Goal: Task Accomplishment & Management: Manage account settings

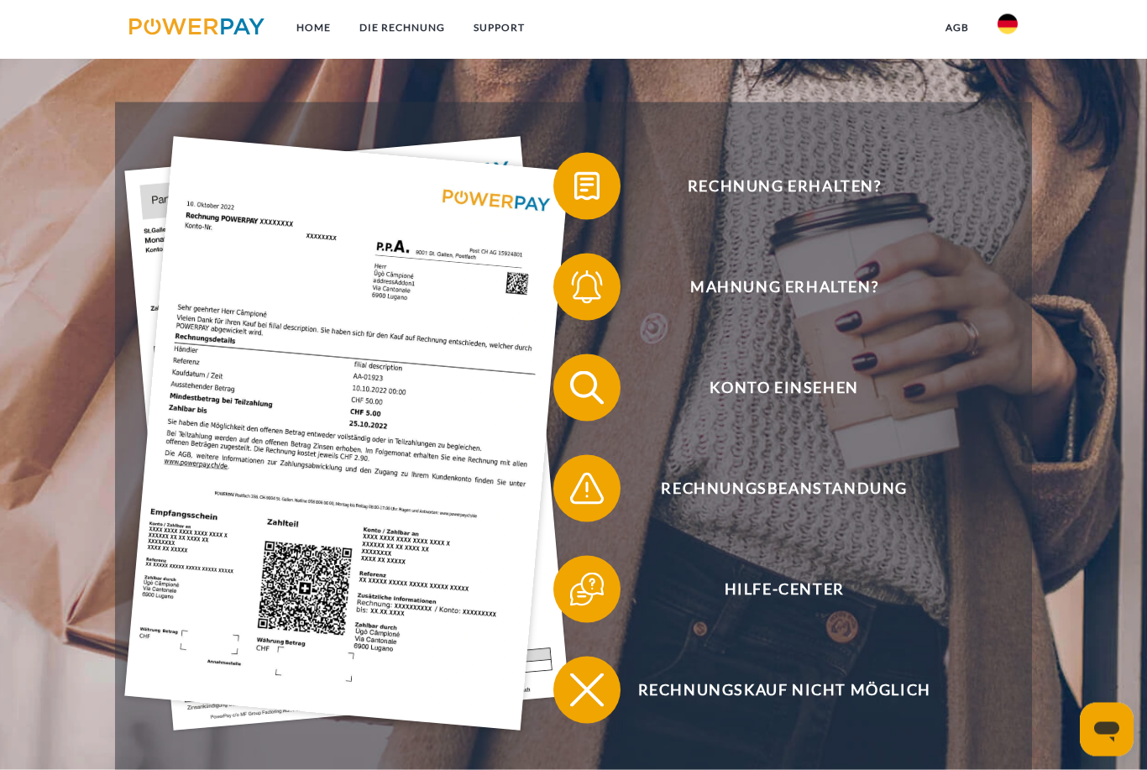
scroll to position [277, 0]
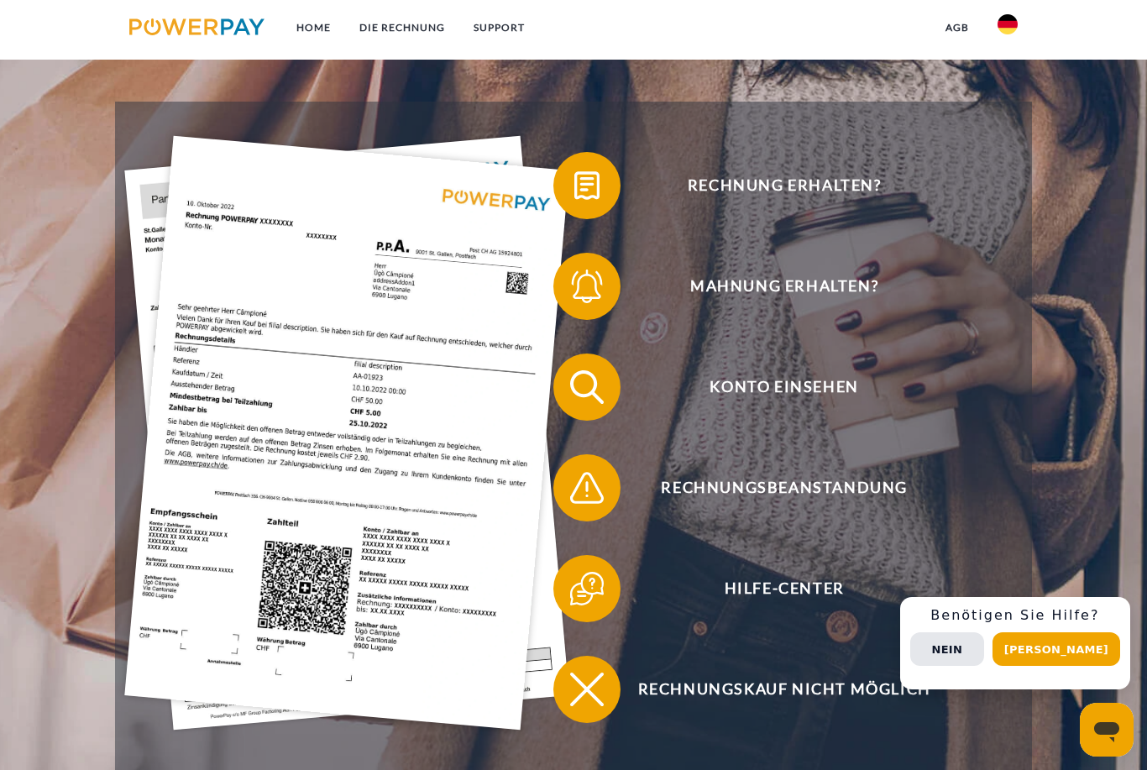
click at [984, 666] on button "Nein" at bounding box center [947, 649] width 74 height 34
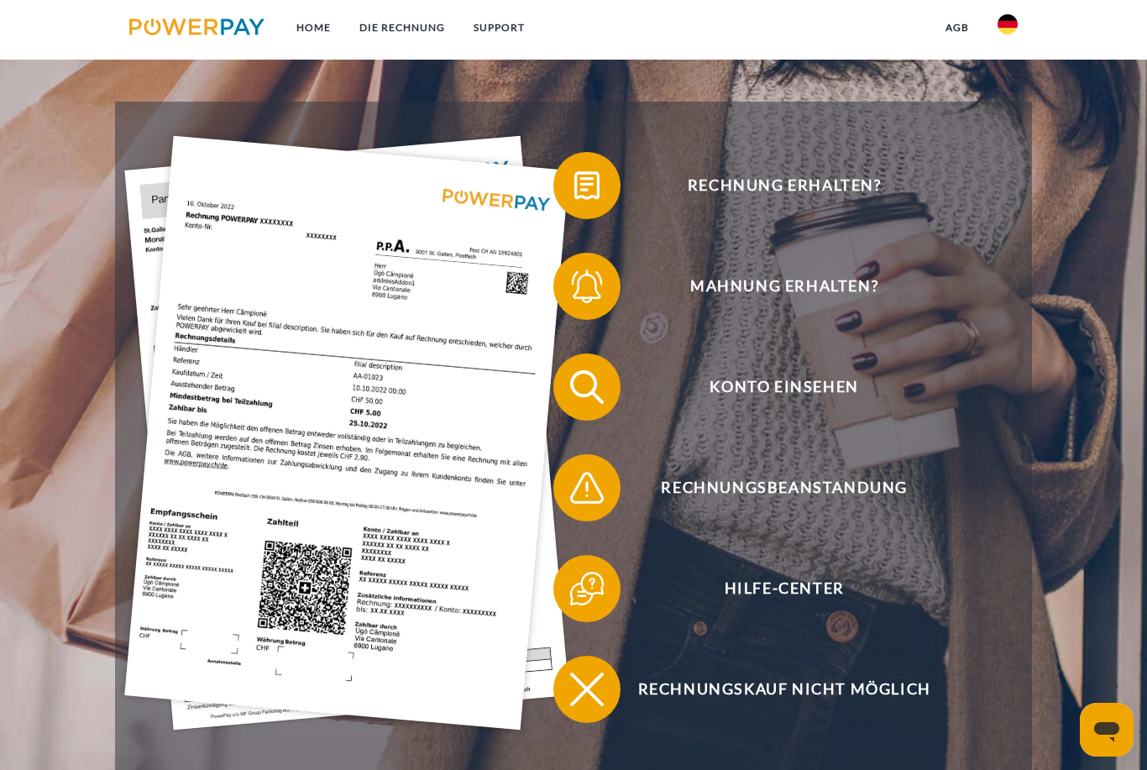
click at [248, 468] on img at bounding box center [346, 431] width 444 height 593
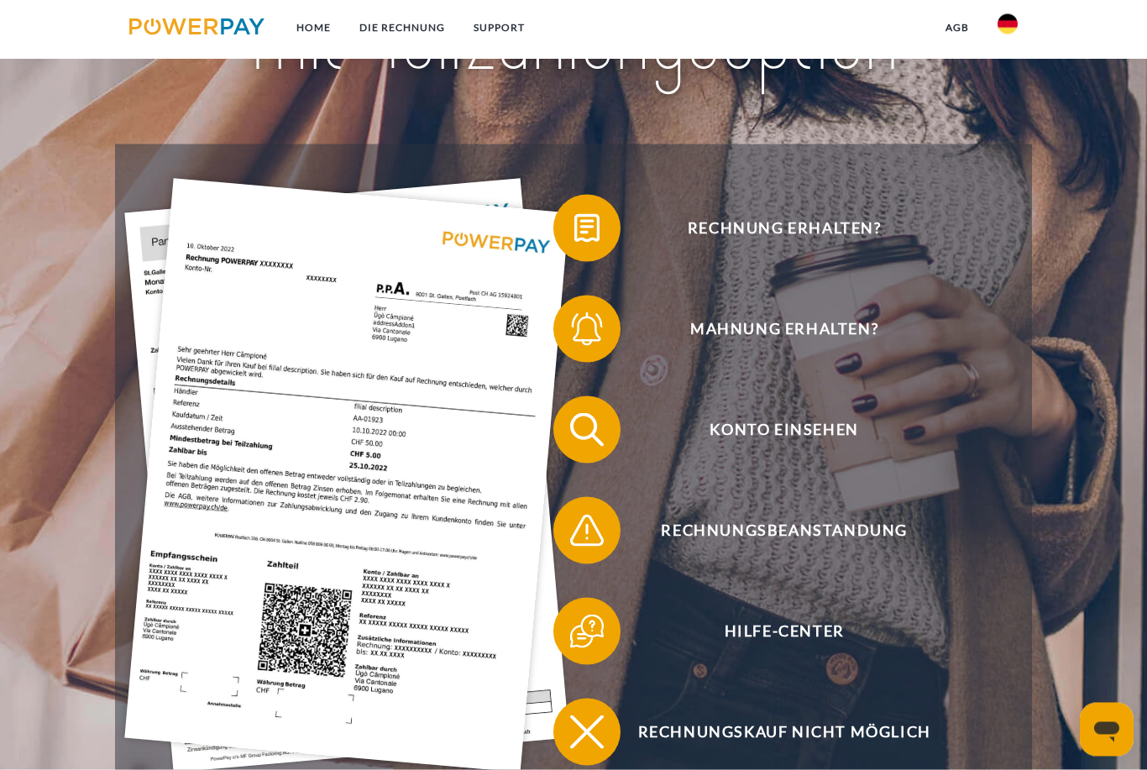
scroll to position [210, 0]
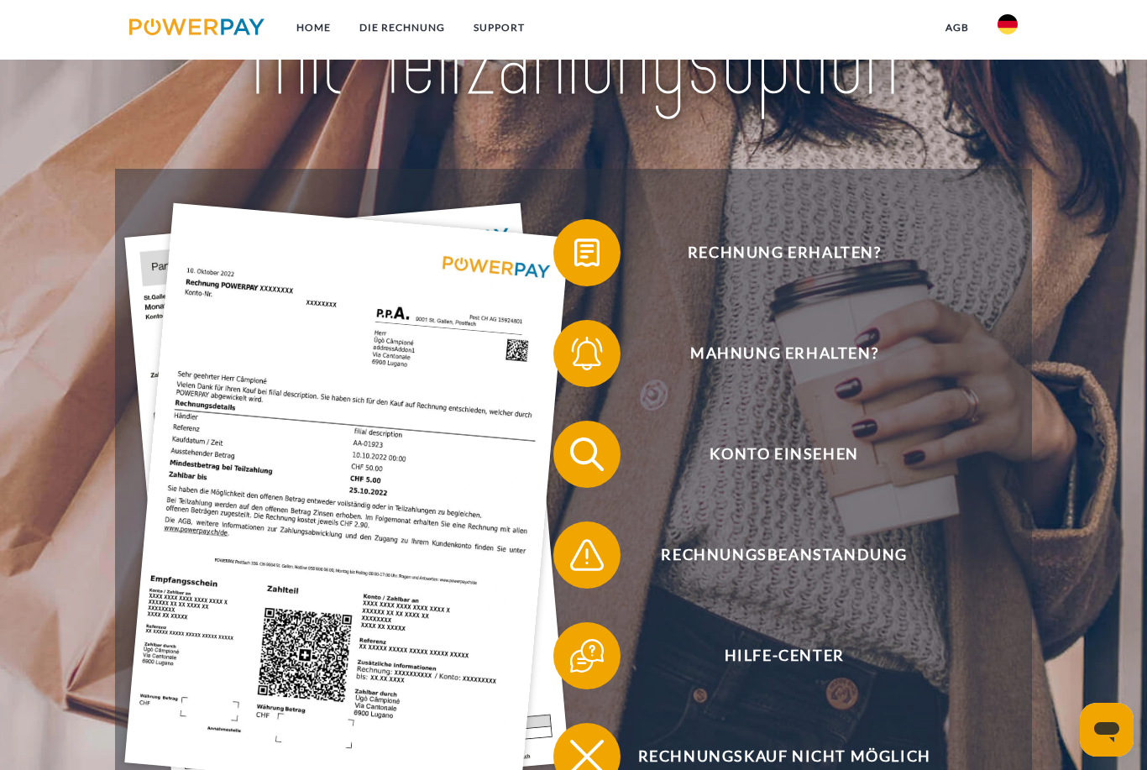
click at [608, 243] on img at bounding box center [587, 253] width 42 height 42
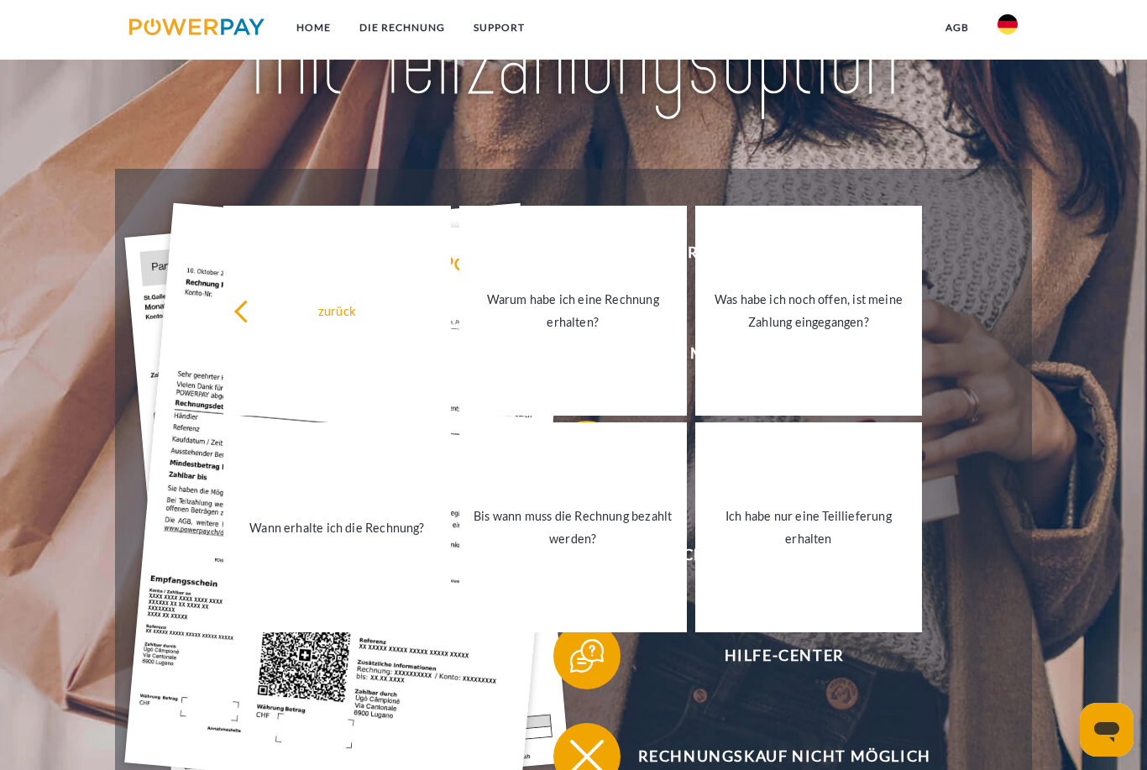
click at [245, 257] on link "zurück" at bounding box center [336, 311] width 227 height 210
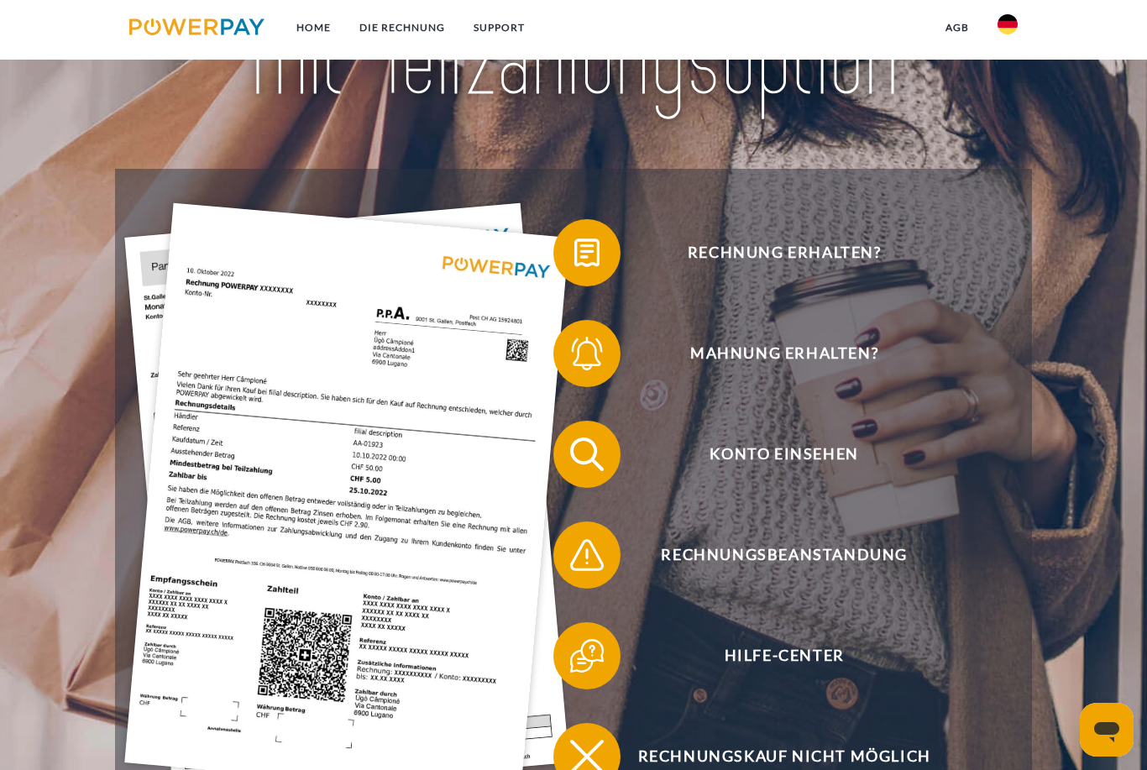
click at [680, 356] on span "Mahnung erhalten?" at bounding box center [783, 353] width 411 height 67
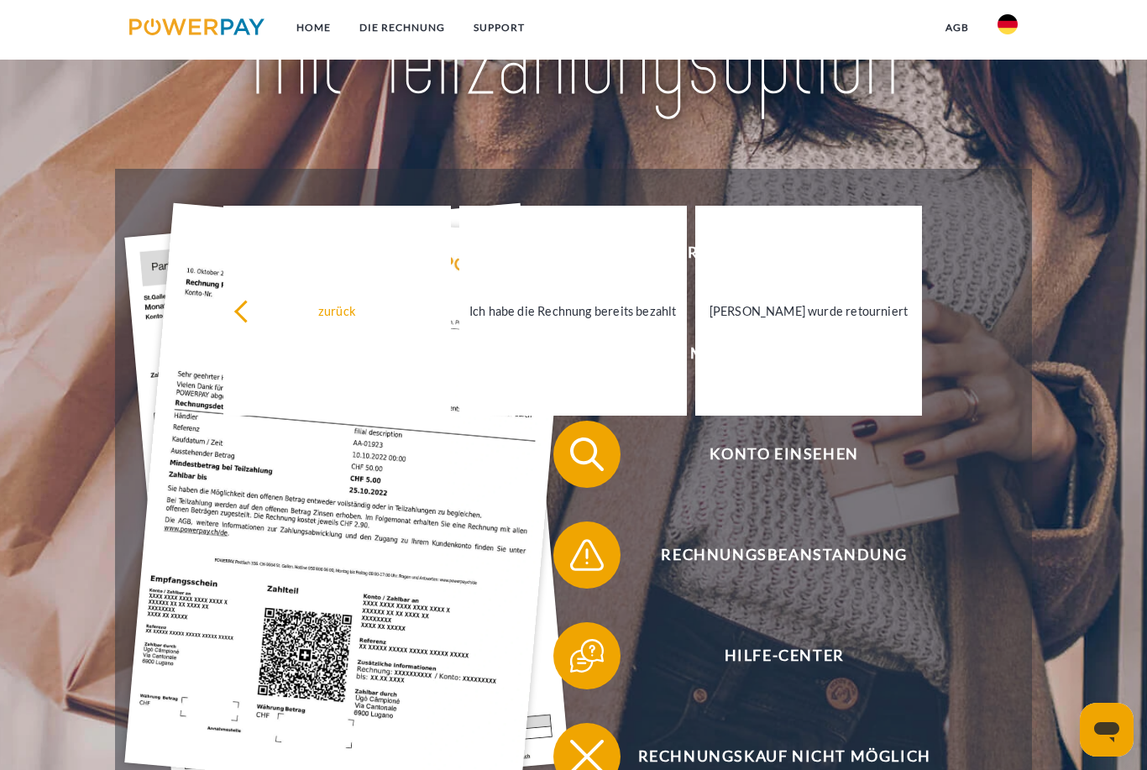
click at [301, 335] on link "zurück" at bounding box center [336, 311] width 227 height 210
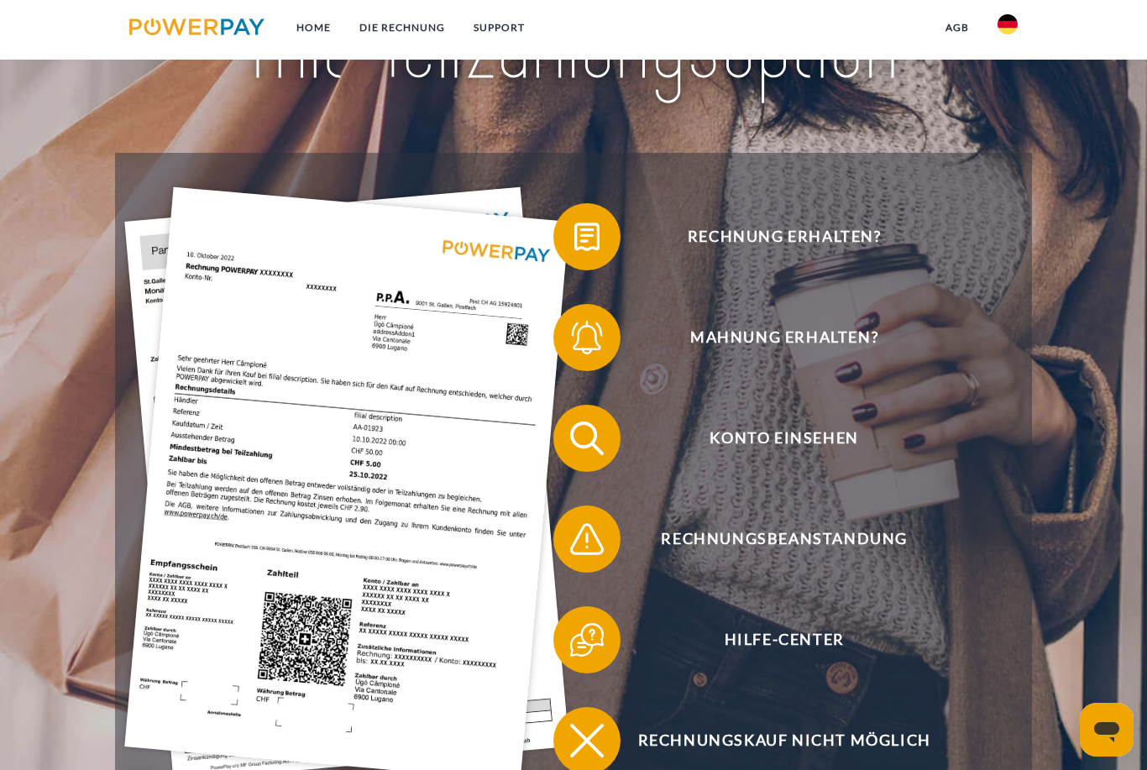
click at [705, 450] on span "Konto einsehen" at bounding box center [783, 438] width 411 height 67
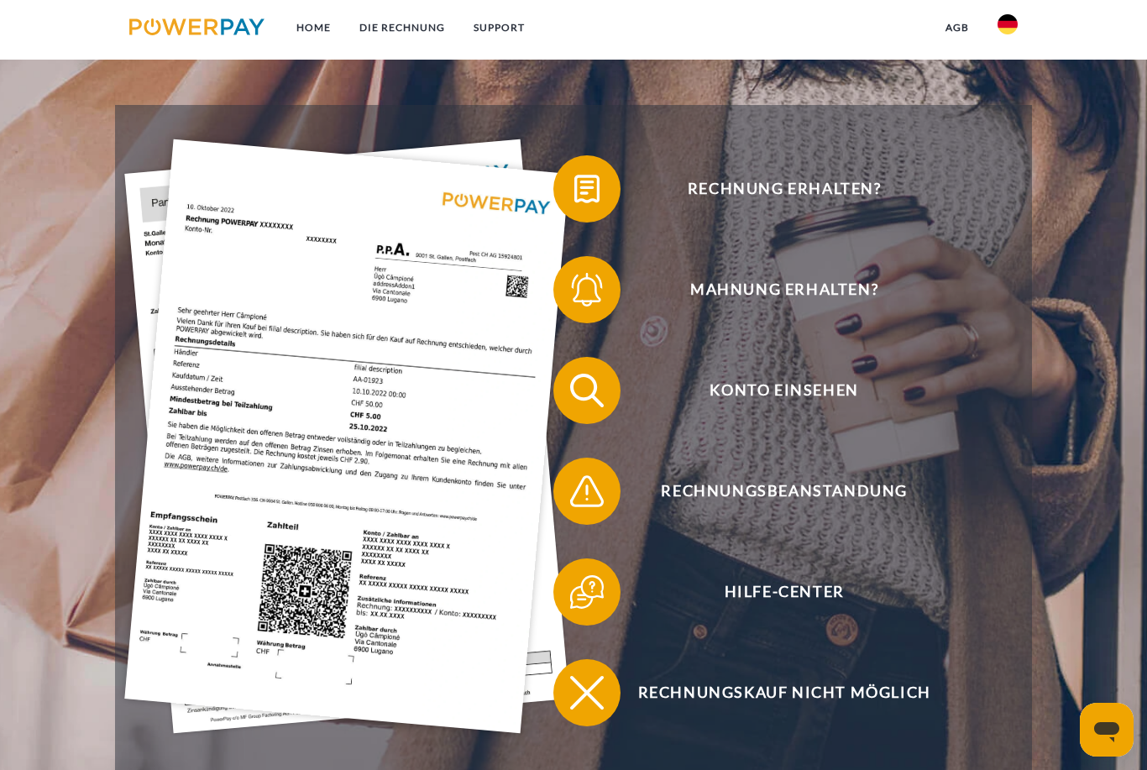
scroll to position [280, 0]
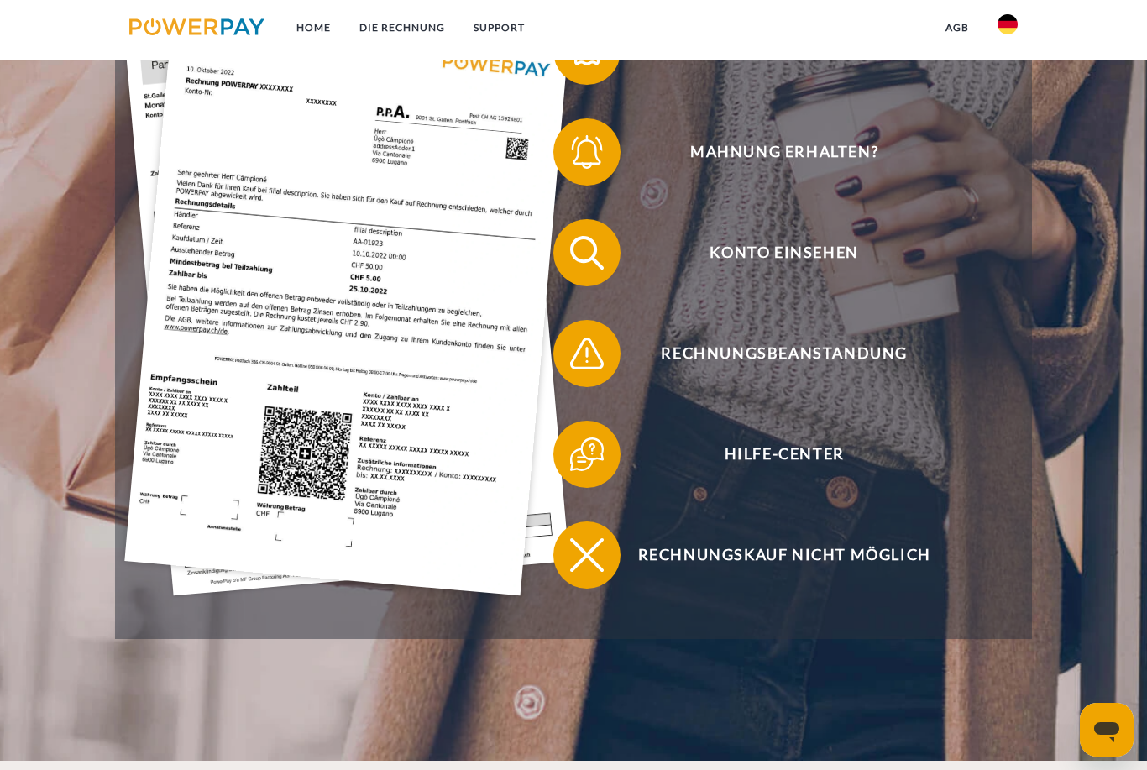
scroll to position [423, 0]
